Goal: Task Accomplishment & Management: Manage account settings

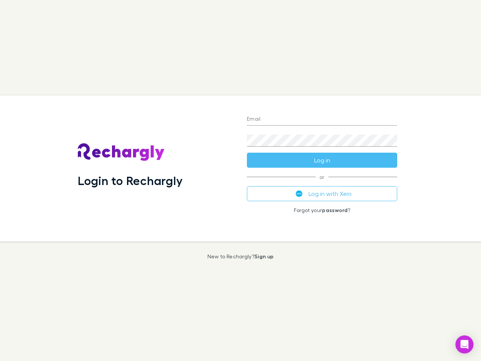
click at [241, 181] on div "Login to Rechargly" at bounding box center [156, 169] width 169 height 146
click at [322, 120] on input "Email" at bounding box center [322, 120] width 150 height 12
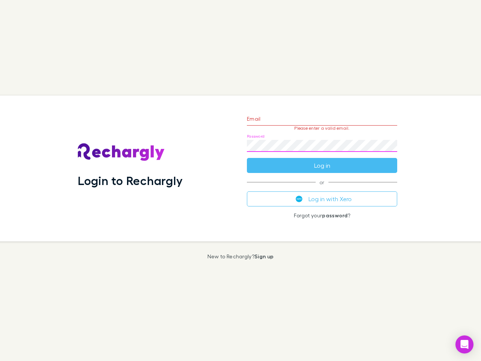
click at [322, 160] on form "Email Please enter a valid email. Password Log in" at bounding box center [322, 140] width 150 height 65
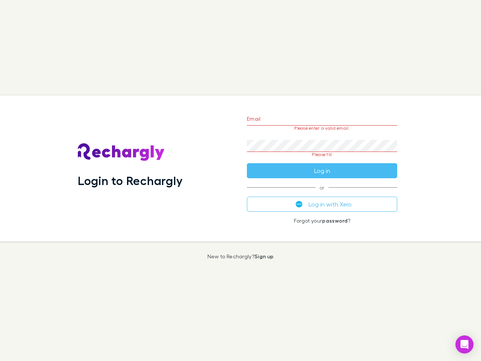
click at [322, 194] on div "Email Please enter a valid email. Password Please fill Log in or Log in with Xe…" at bounding box center [322, 169] width 162 height 146
click at [465, 345] on icon "Open Intercom Messenger" at bounding box center [465, 344] width 8 height 9
